Goal: Task Accomplishment & Management: Use online tool/utility

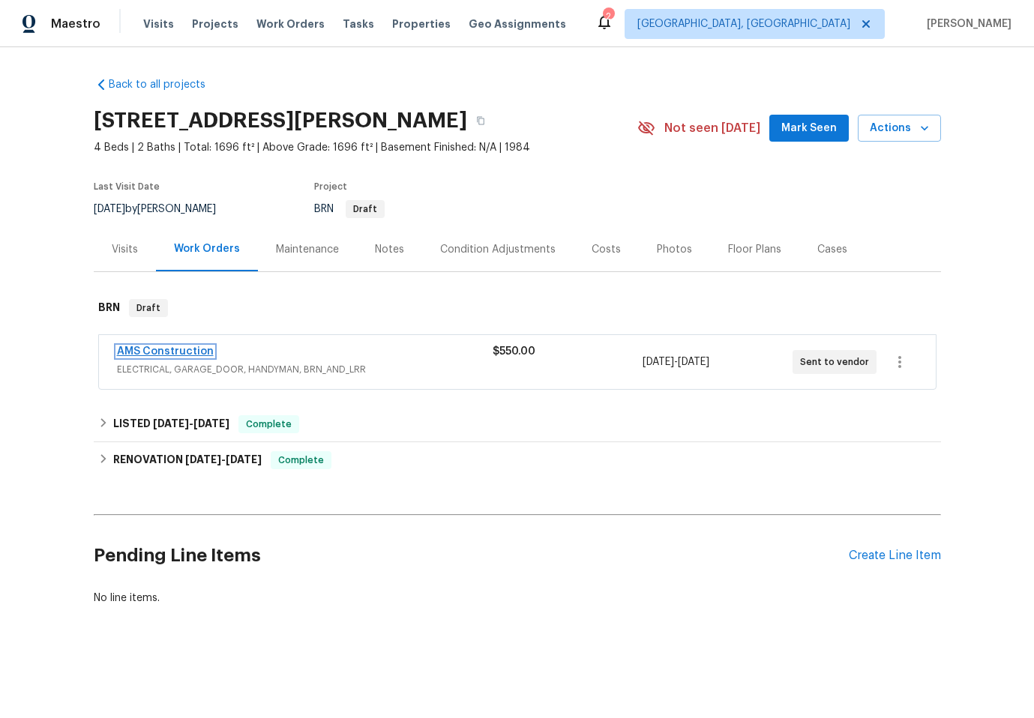
click at [178, 356] on link "AMS Construction" at bounding box center [165, 351] width 97 height 10
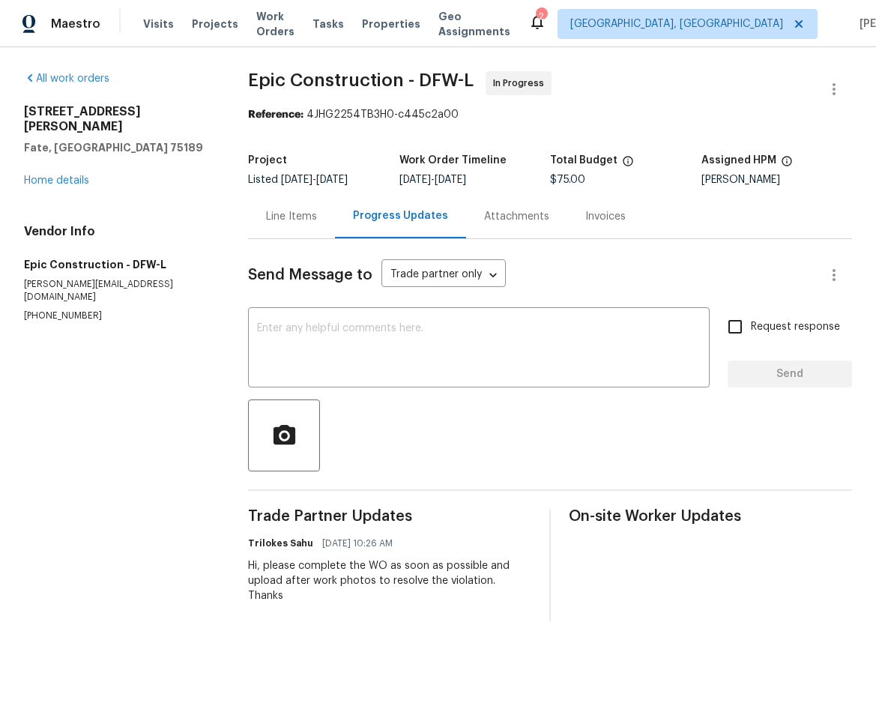
click at [280, 216] on div "Line Items" at bounding box center [291, 216] width 51 height 15
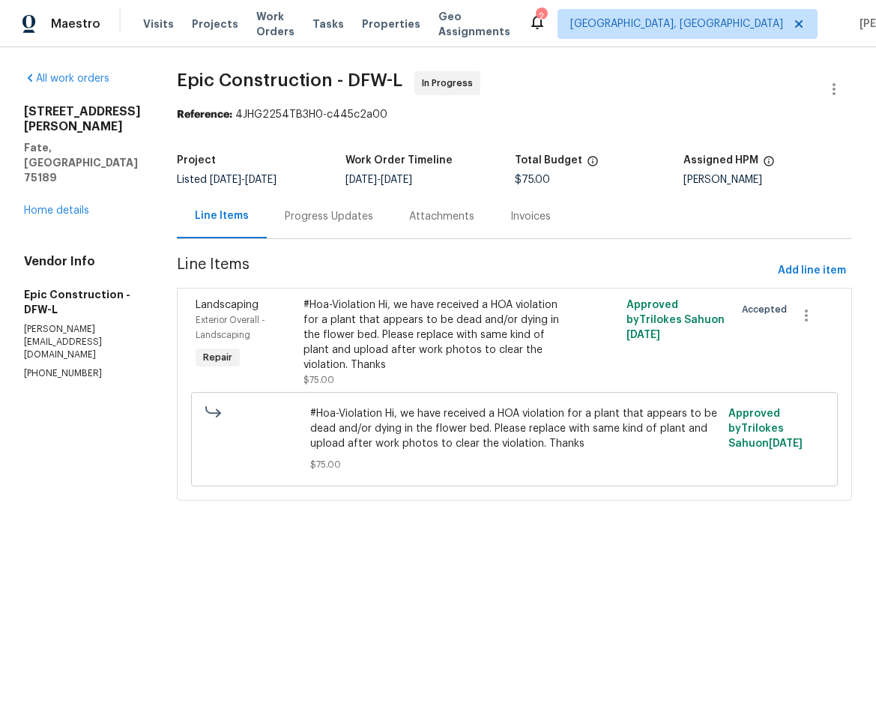
click at [330, 210] on div "Progress Updates" at bounding box center [329, 216] width 88 height 15
